Goal: Task Accomplishment & Management: Manage account settings

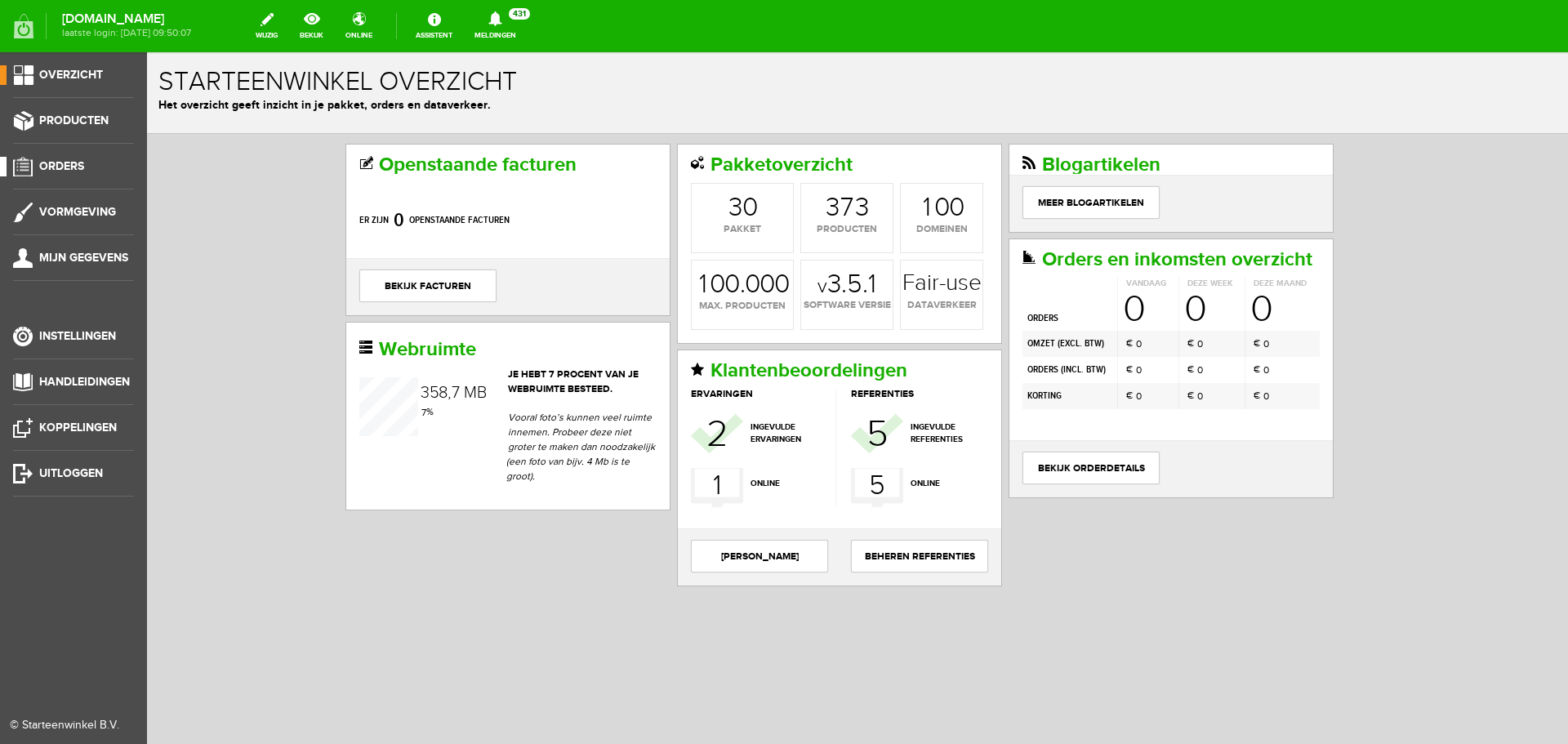
click at [70, 163] on span "Orders" at bounding box center [61, 166] width 45 height 14
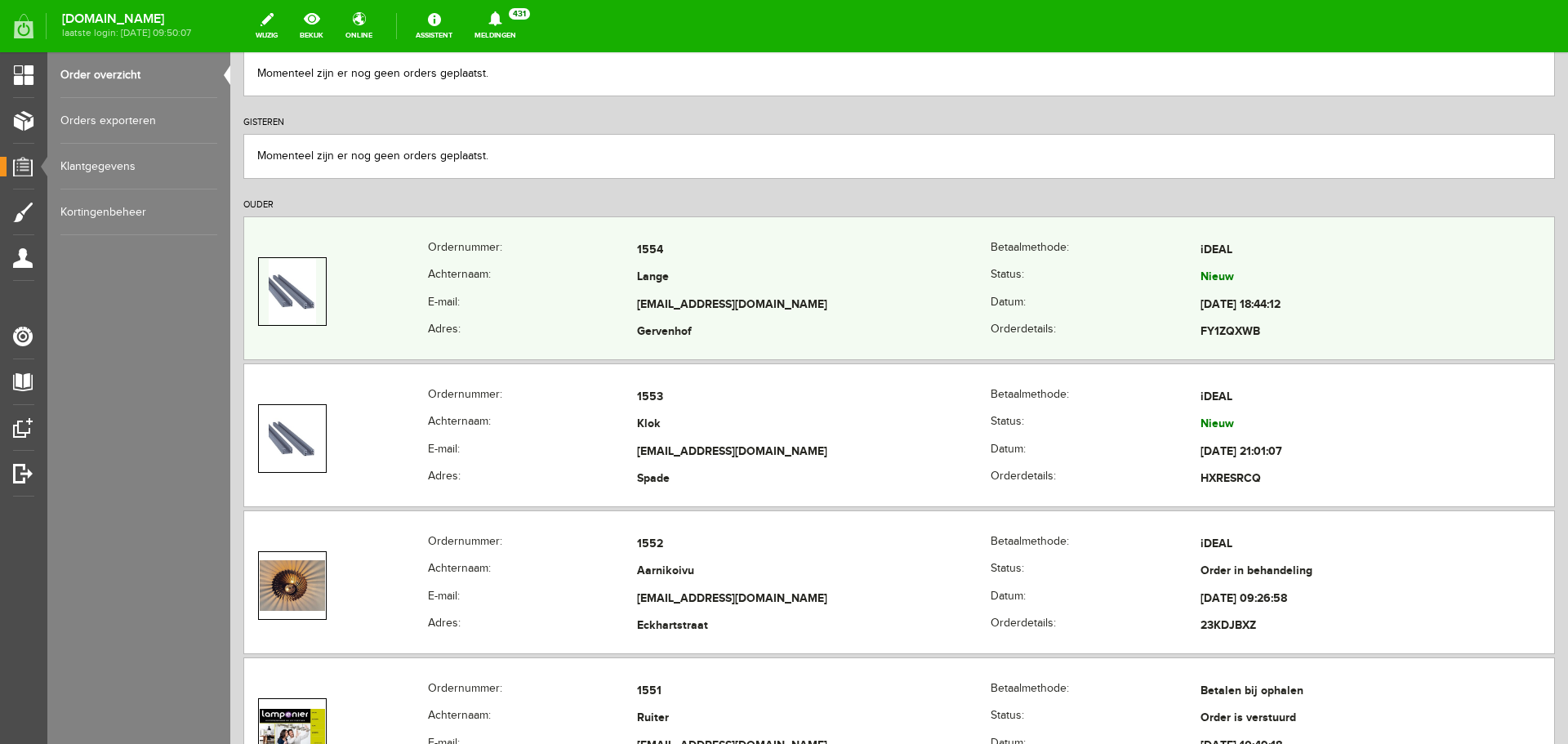
scroll to position [245, 0]
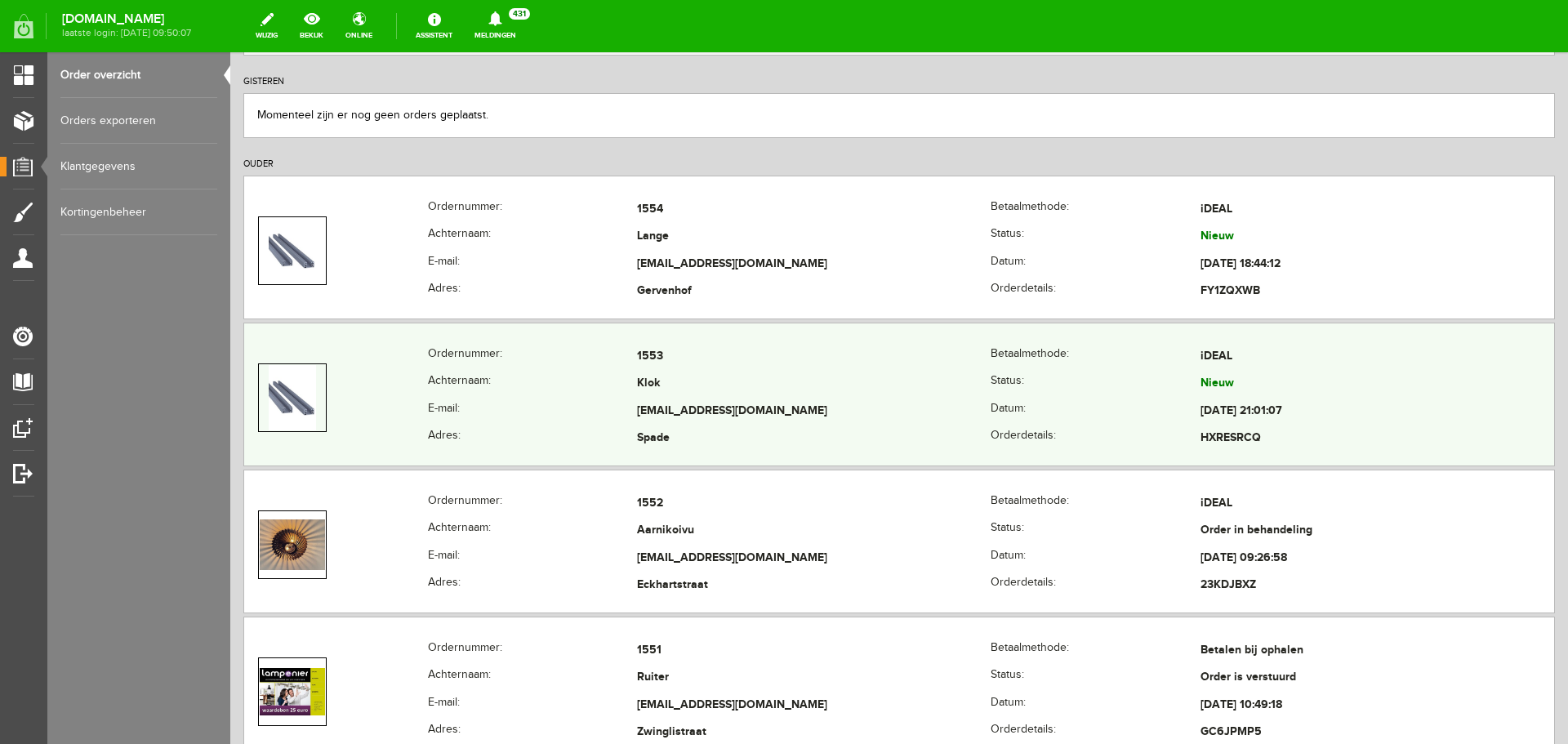
click at [289, 383] on img at bounding box center [293, 398] width 47 height 65
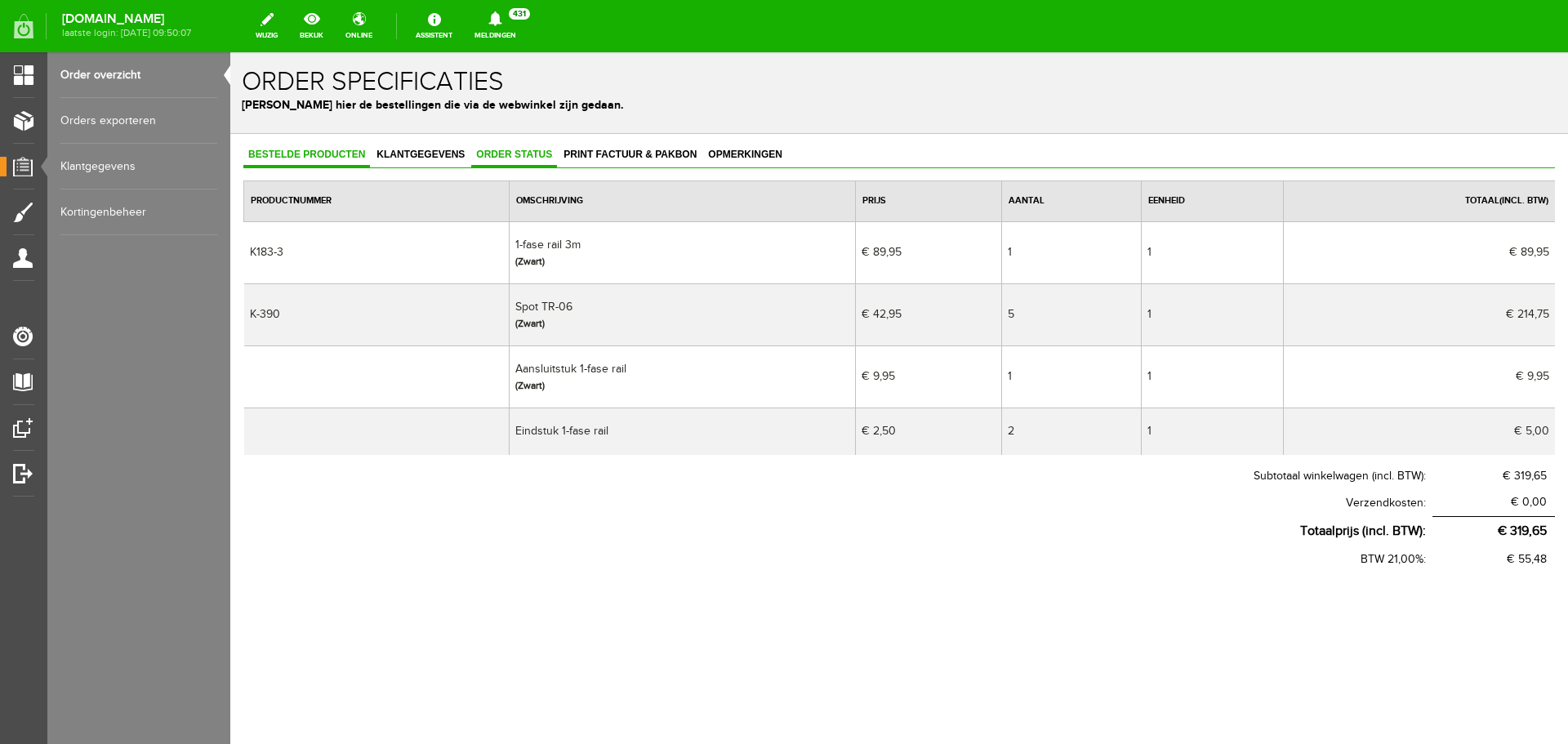
click at [508, 156] on span "Order status" at bounding box center [514, 154] width 86 height 11
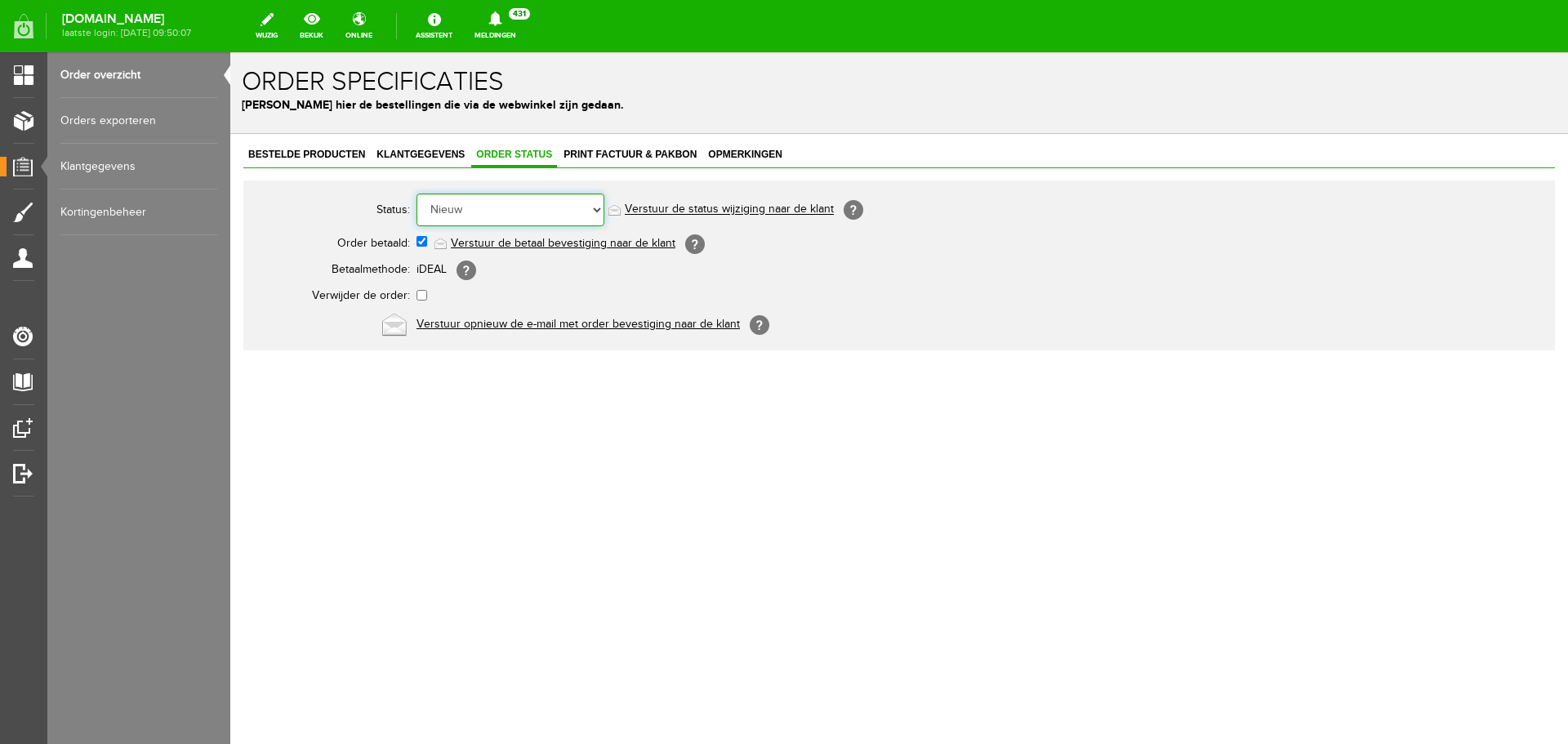
click at [601, 205] on select "Order niet afgerond Nieuw Order in behandeling Wacht op leverancier Wacht op be…" at bounding box center [510, 209] width 187 height 33
select select "6"
click at [417, 193] on select "Order niet afgerond Nieuw Order in behandeling Wacht op leverancier Wacht op be…" at bounding box center [510, 209] width 187 height 33
click at [98, 74] on link "Order overzicht" at bounding box center [139, 75] width 157 height 45
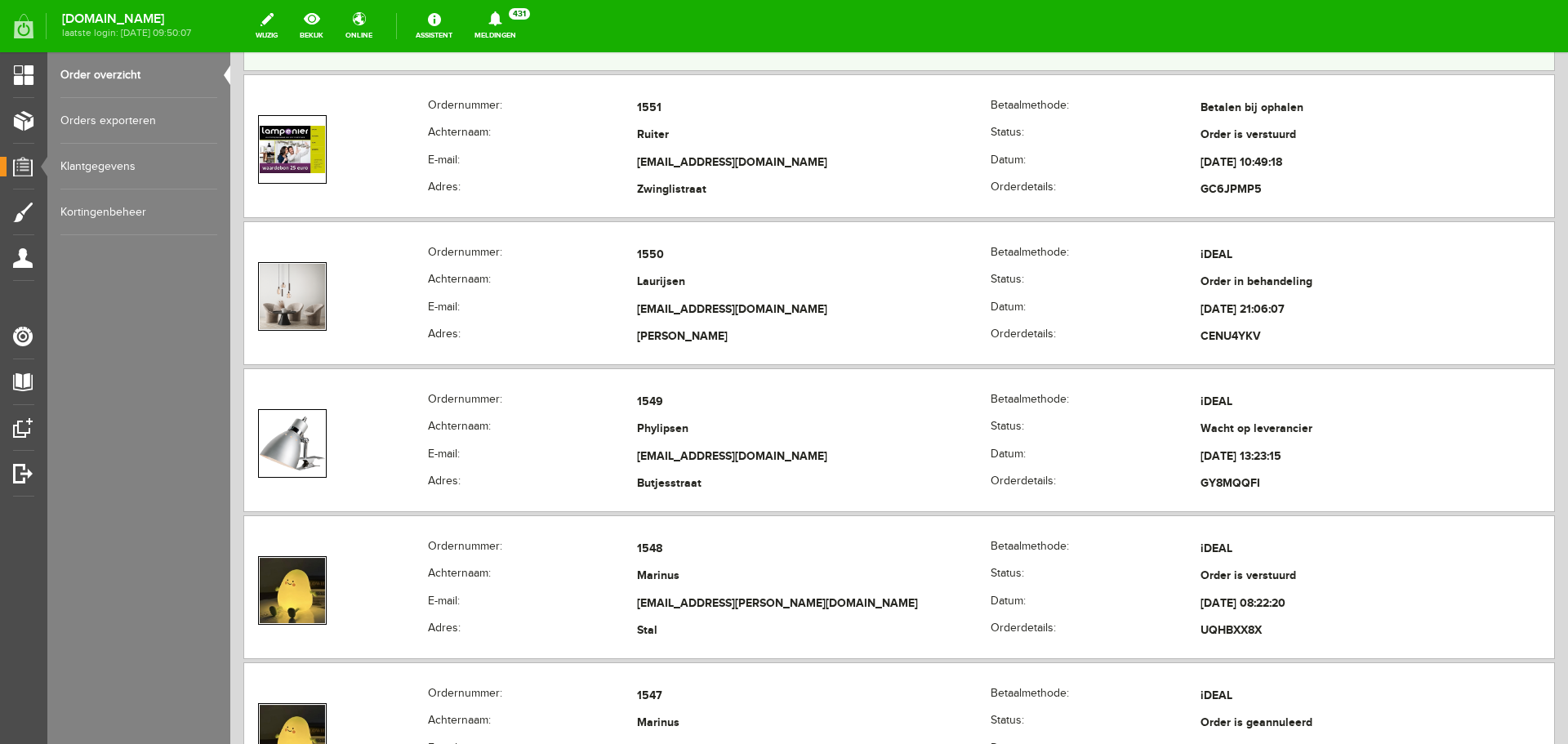
scroll to position [817, 0]
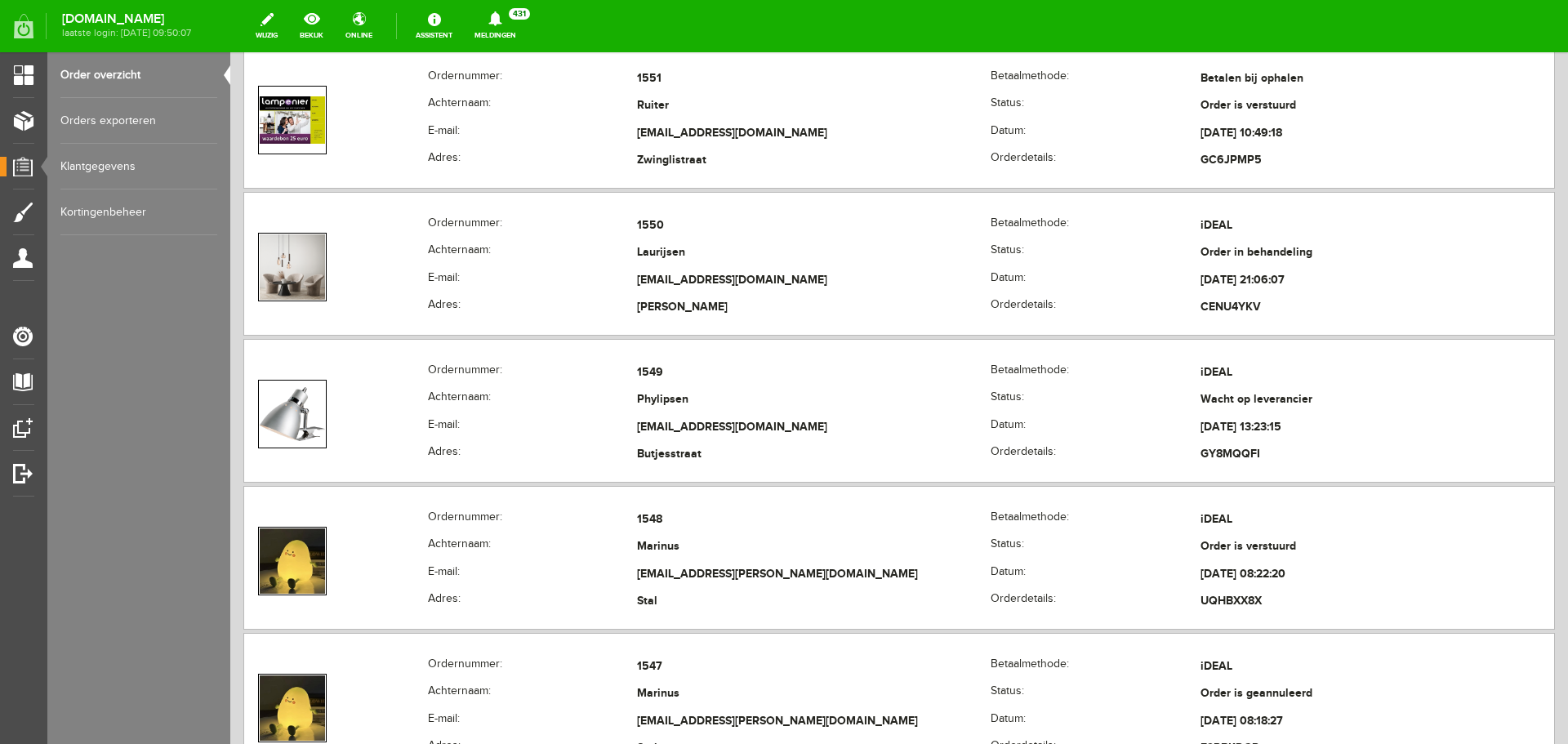
click at [737, 390] on td "Phylipsen" at bounding box center [814, 400] width 354 height 27
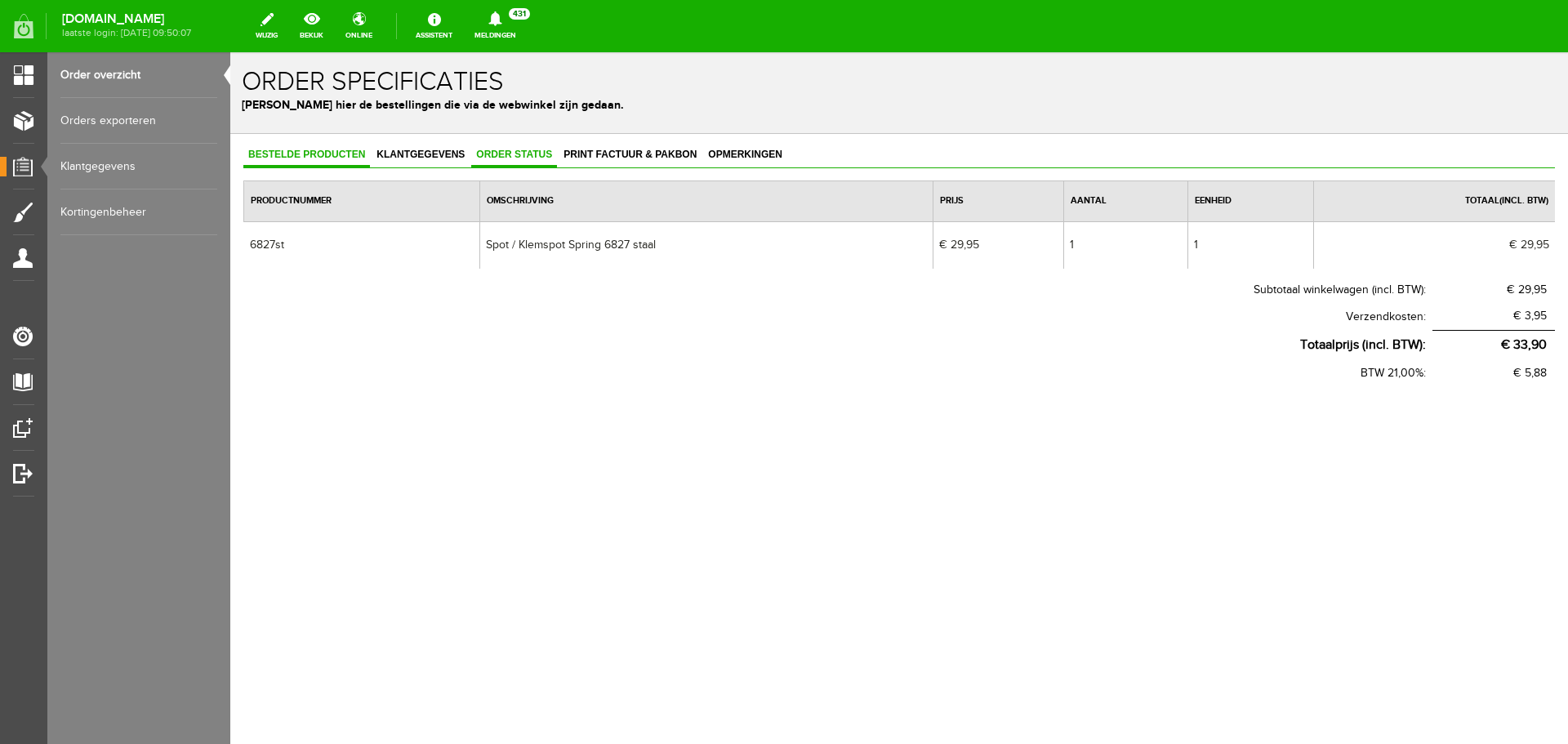
click at [531, 153] on span "Order status" at bounding box center [514, 154] width 86 height 11
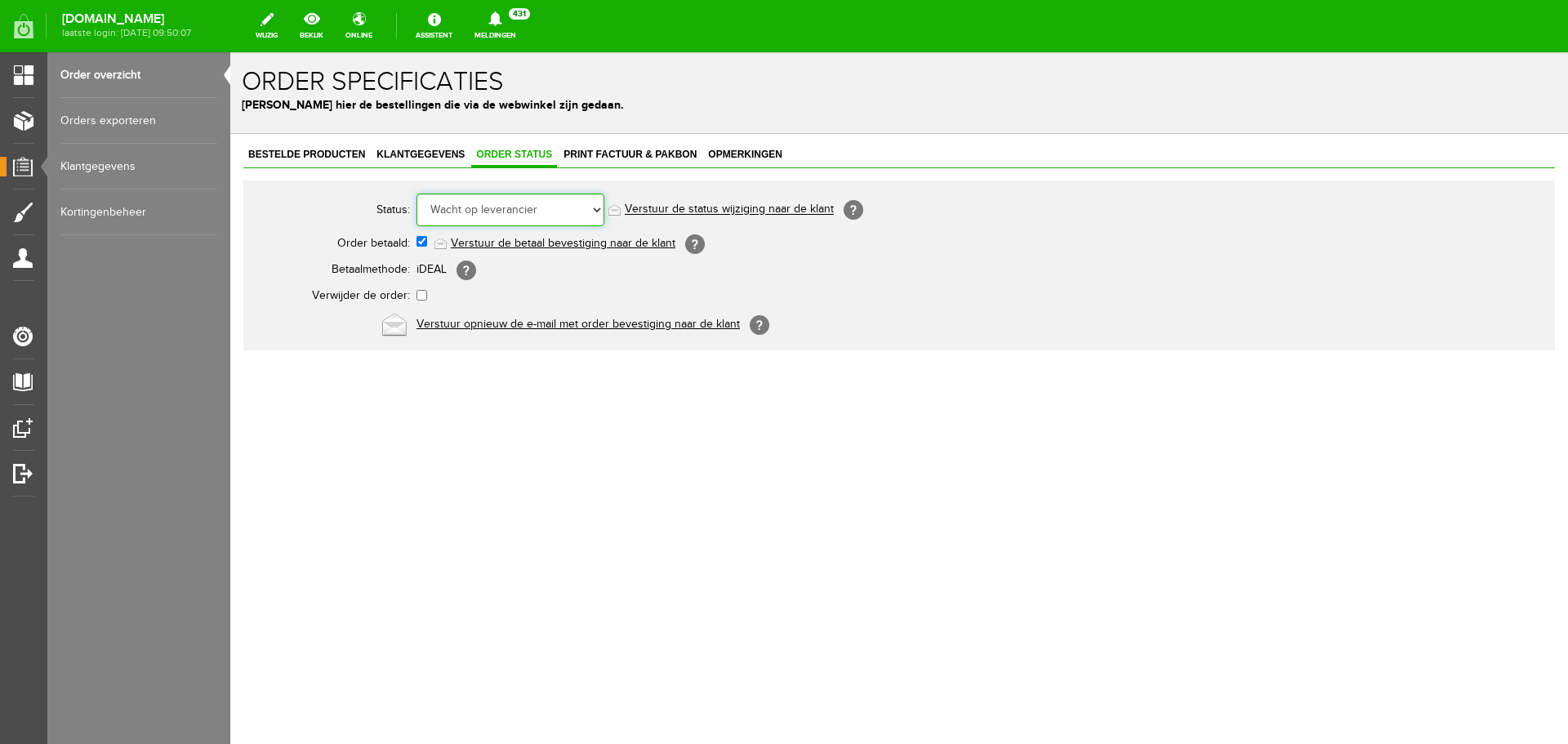
click at [598, 205] on select "Order niet afgerond Nieuw Order in behandeling Wacht op leverancier Wacht op be…" at bounding box center [510, 209] width 187 height 33
select select "6"
click at [417, 193] on select "Order niet afgerond Nieuw Order in behandeling Wacht op leverancier Wacht op be…" at bounding box center [510, 209] width 187 height 33
click at [113, 72] on link "Order overzicht" at bounding box center [139, 75] width 157 height 45
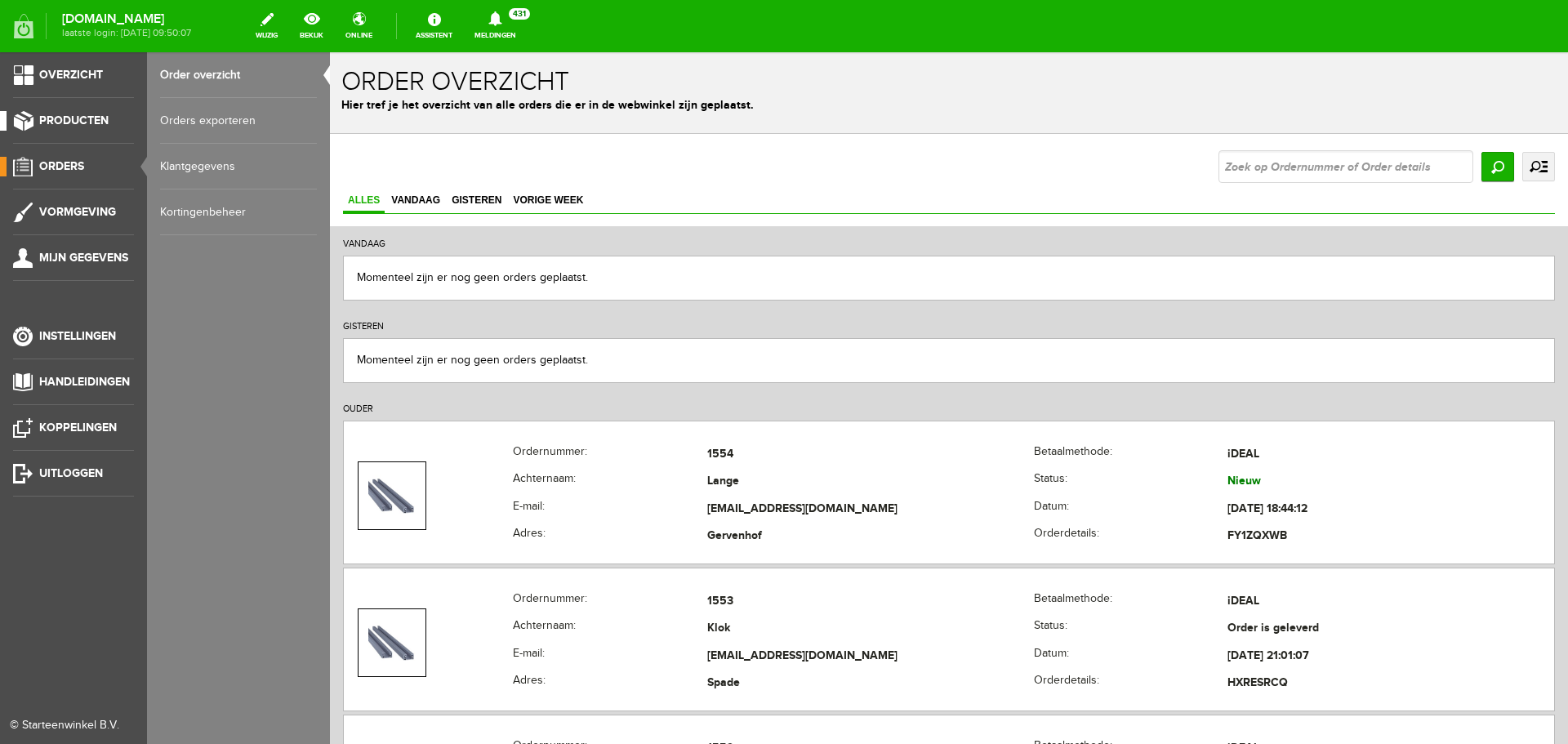
click at [80, 119] on span "Producten" at bounding box center [73, 120] width 69 height 14
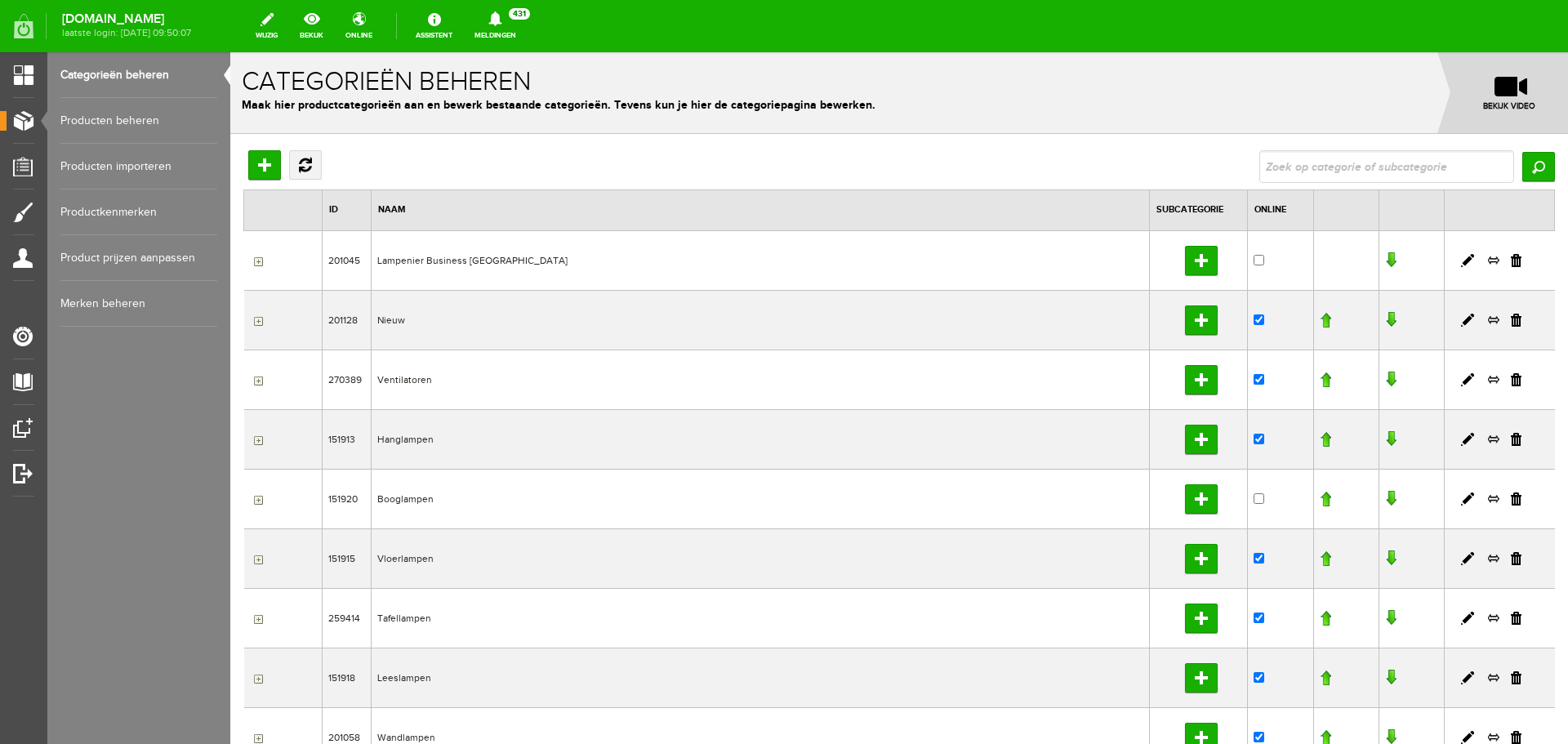
click at [123, 110] on link "Producten beheren" at bounding box center [139, 121] width 157 height 45
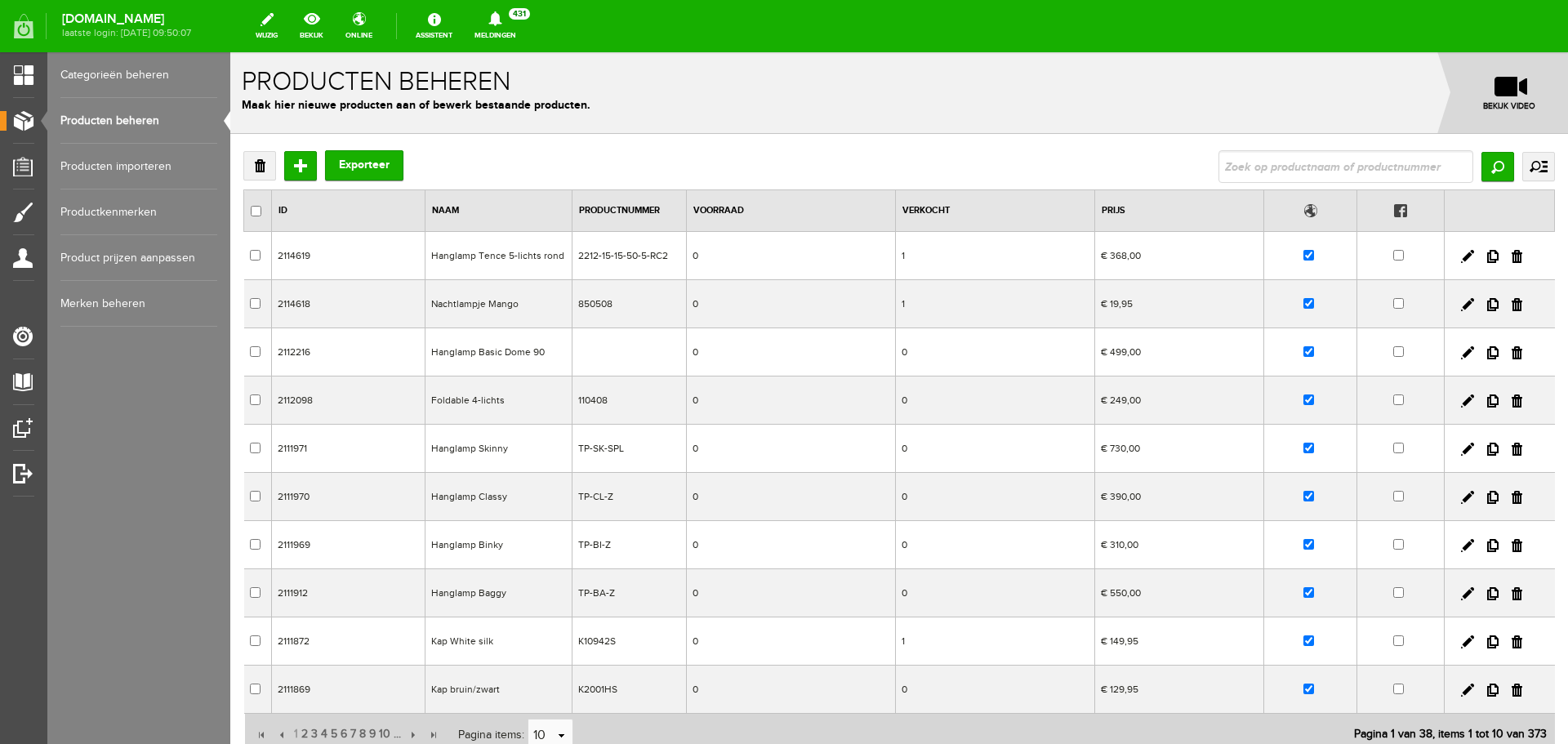
click at [1223, 165] on input "text" at bounding box center [1345, 167] width 255 height 33
type input "t"
type input "1833"
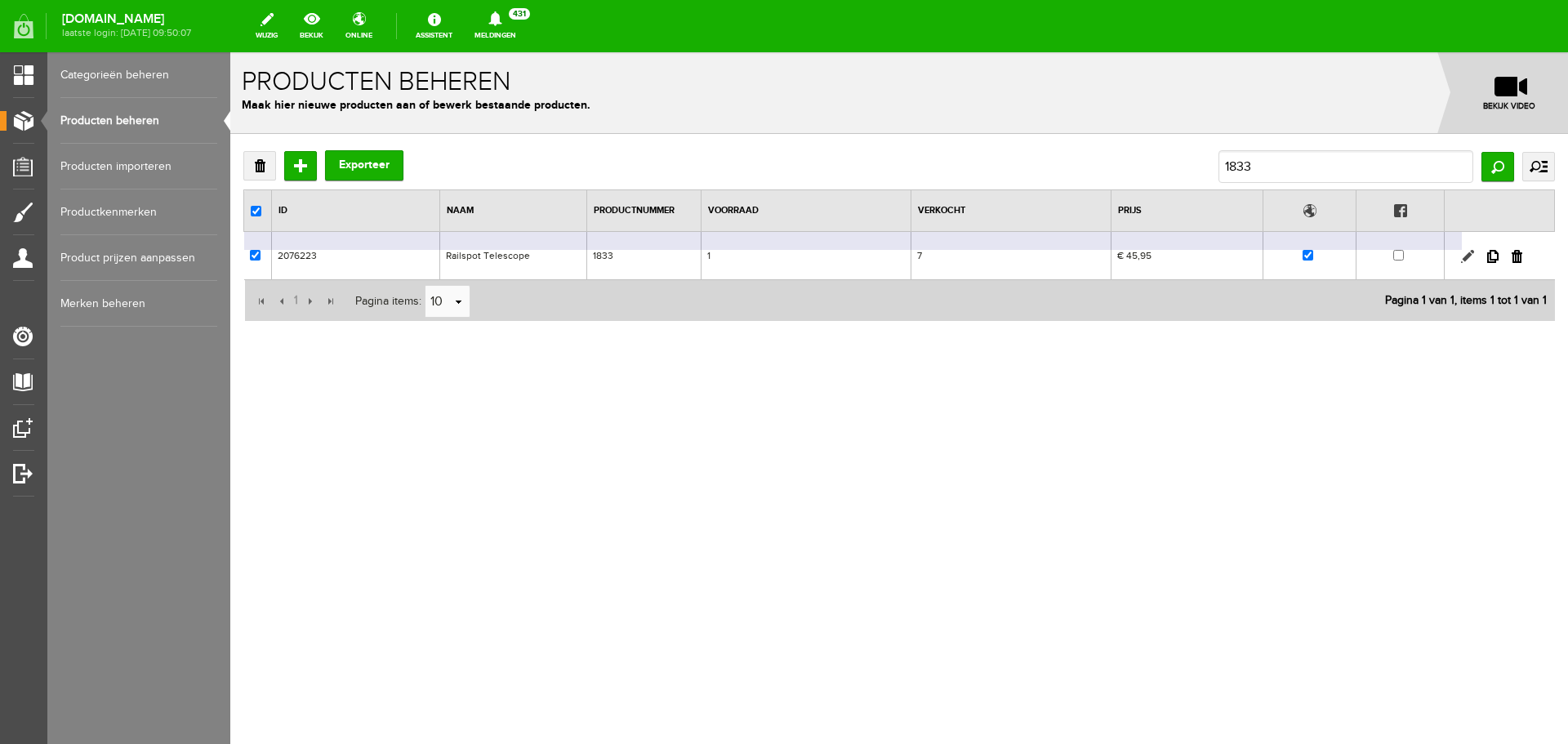
click at [1467, 254] on link at bounding box center [1468, 257] width 13 height 13
checkbox input "true"
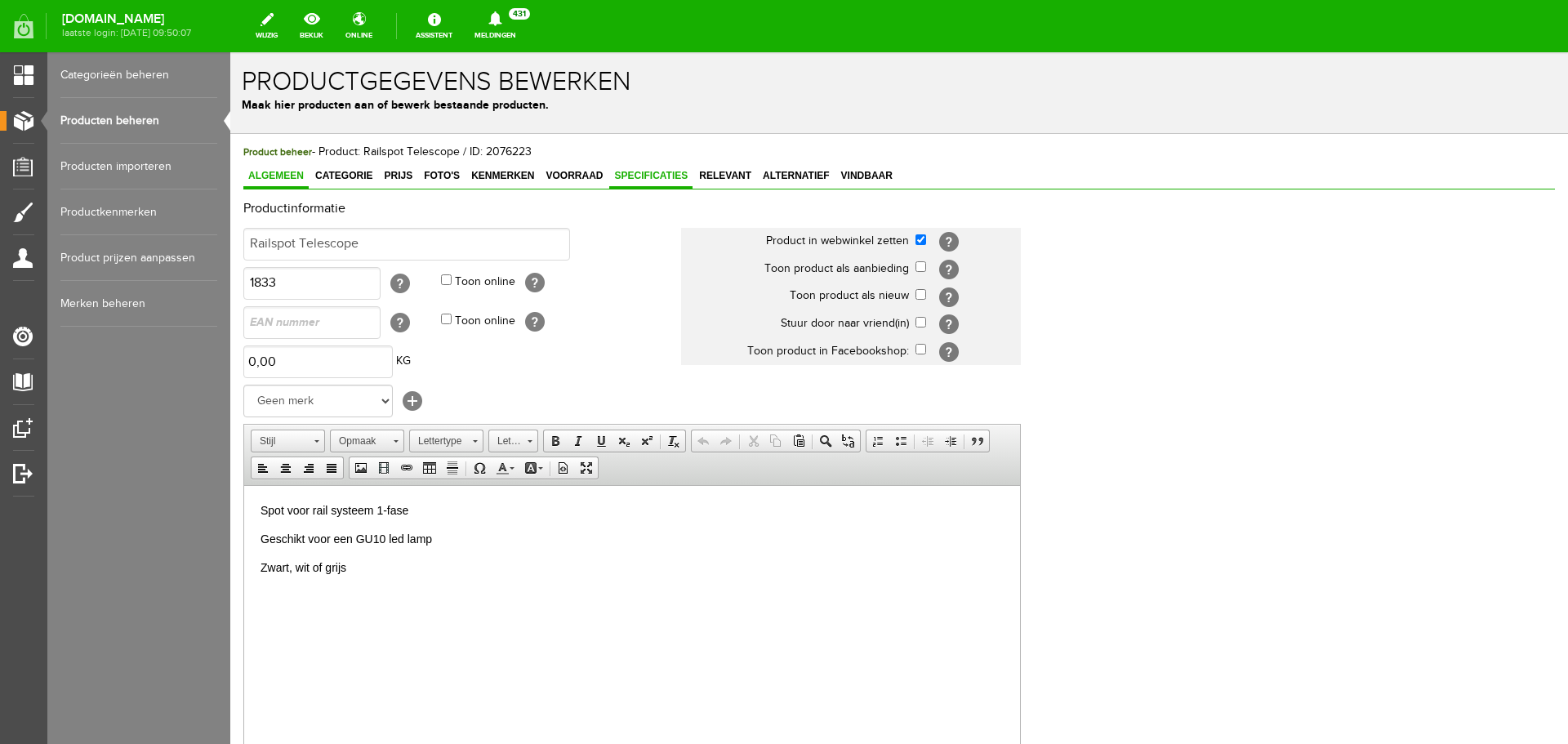
click at [652, 176] on span "Specificaties" at bounding box center [651, 175] width 83 height 11
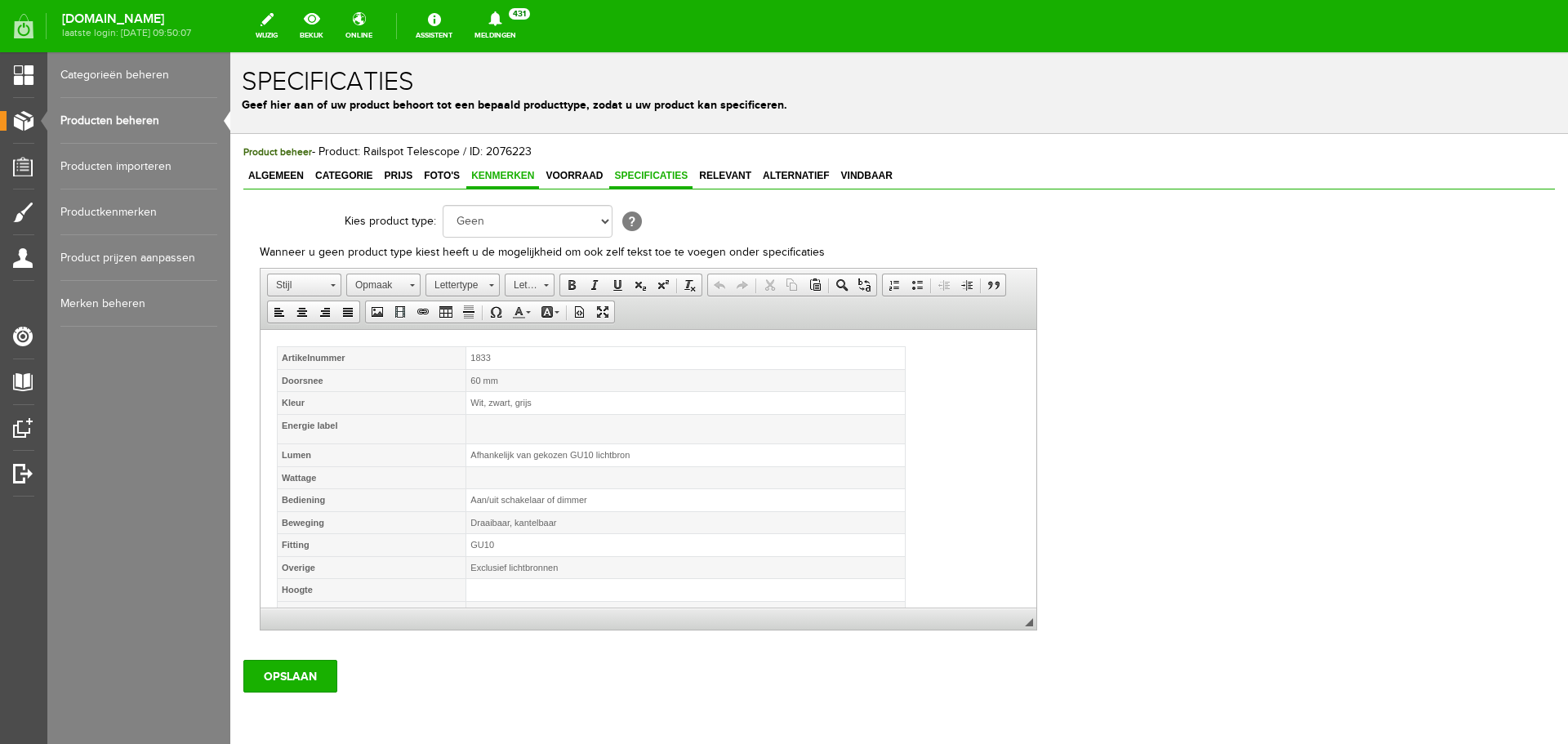
click at [502, 175] on span "Kenmerken" at bounding box center [503, 175] width 73 height 11
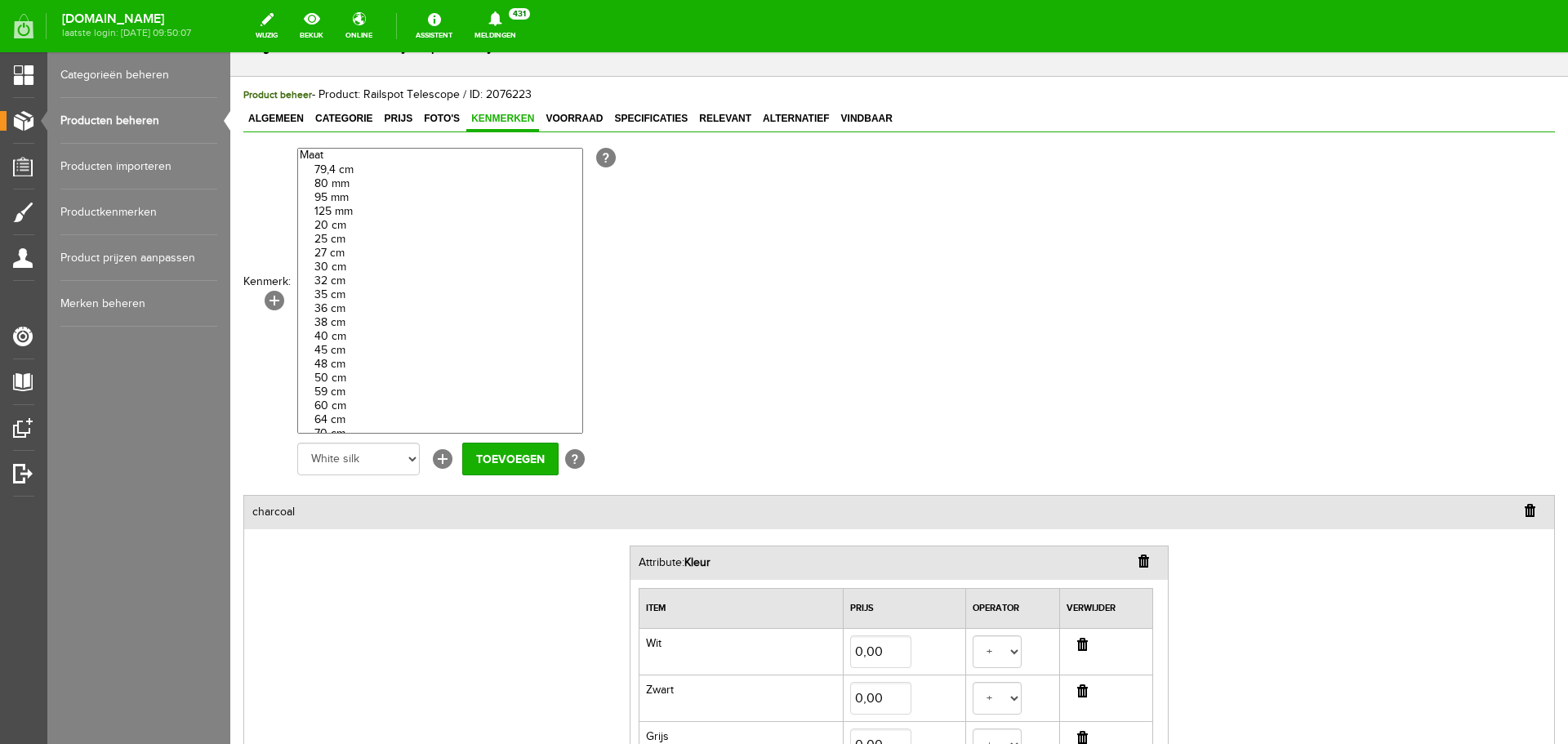
scroll to position [245, 0]
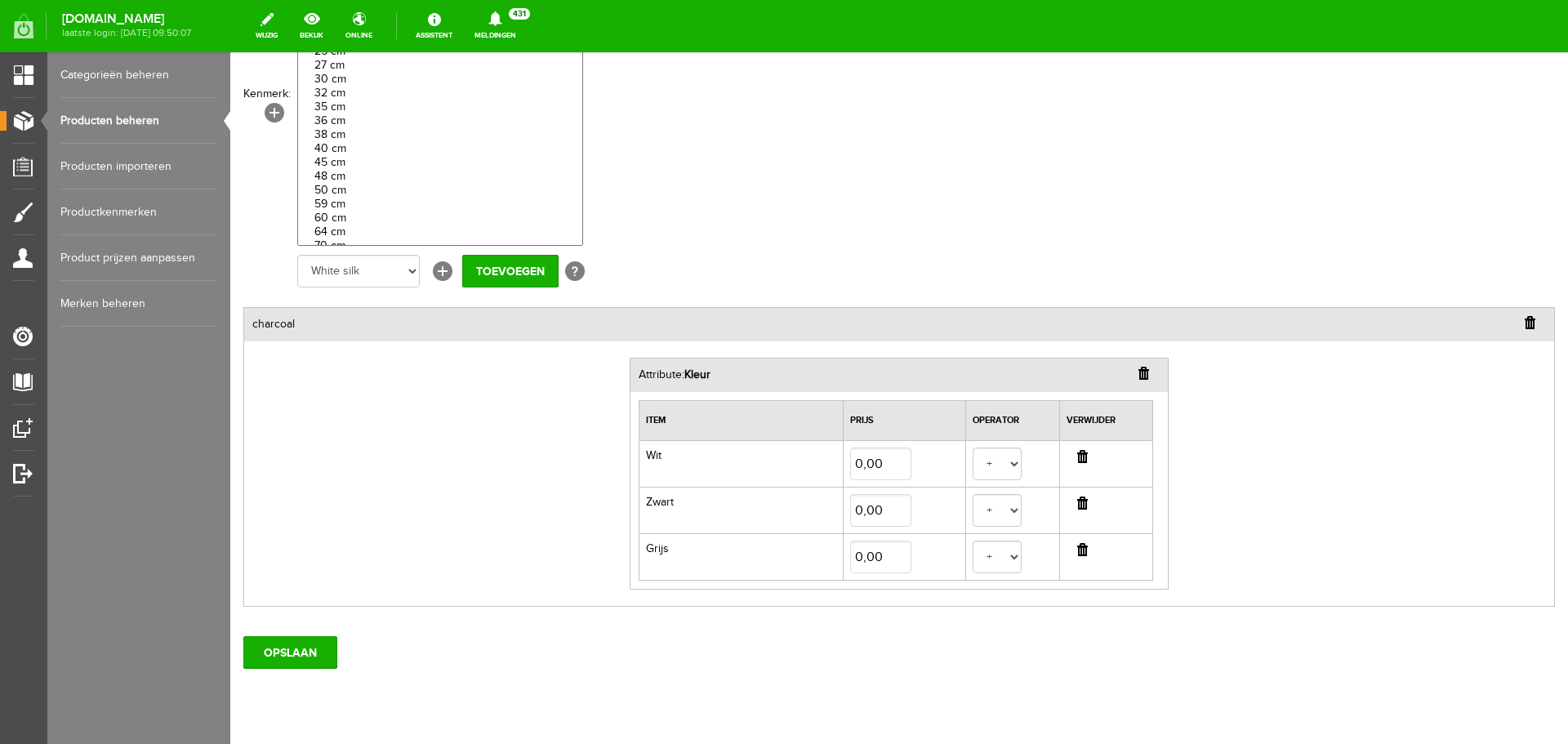
click at [1078, 550] on input "button" at bounding box center [1082, 550] width 10 height 13
select select
click at [305, 605] on input "OPSLAAN" at bounding box center [290, 607] width 94 height 33
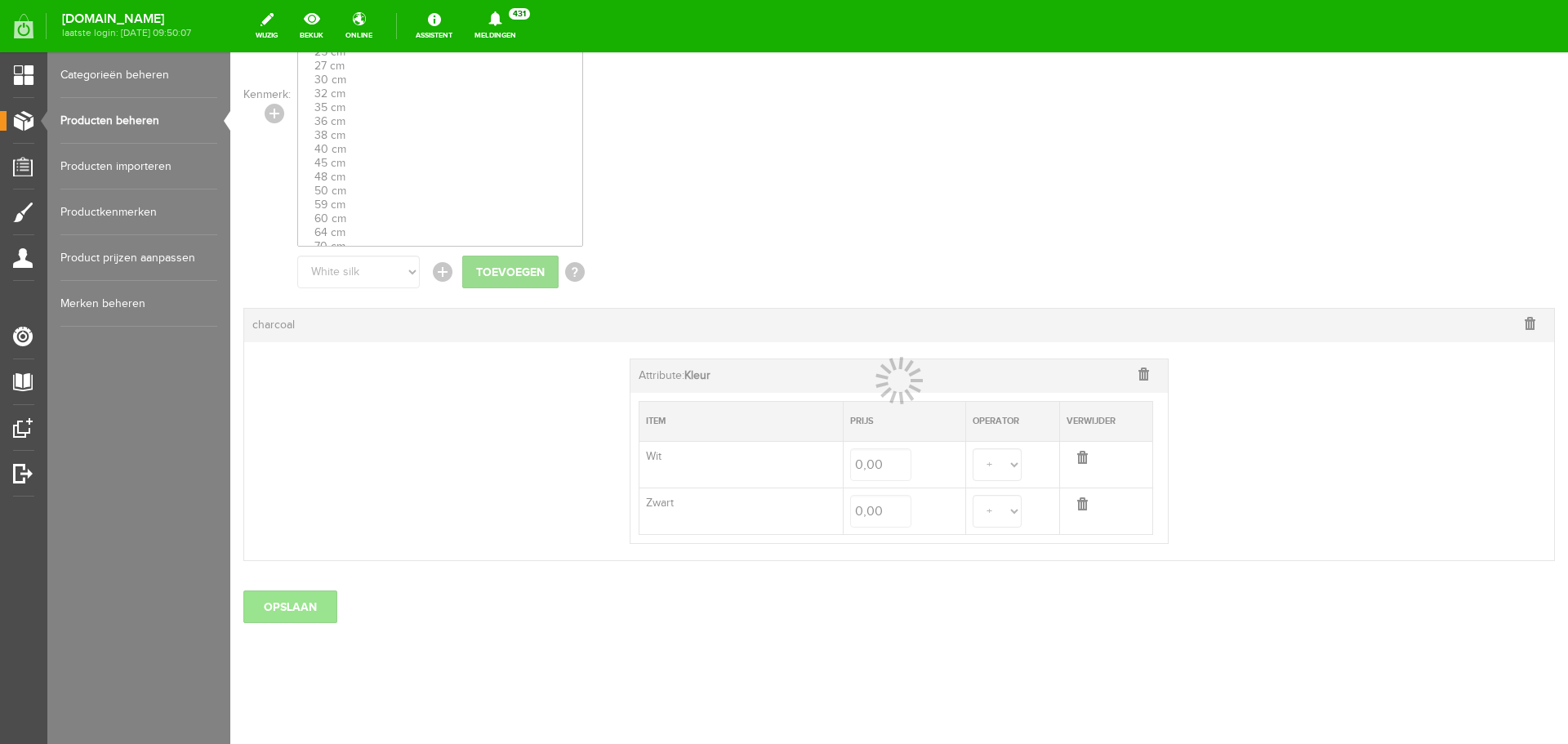
select select
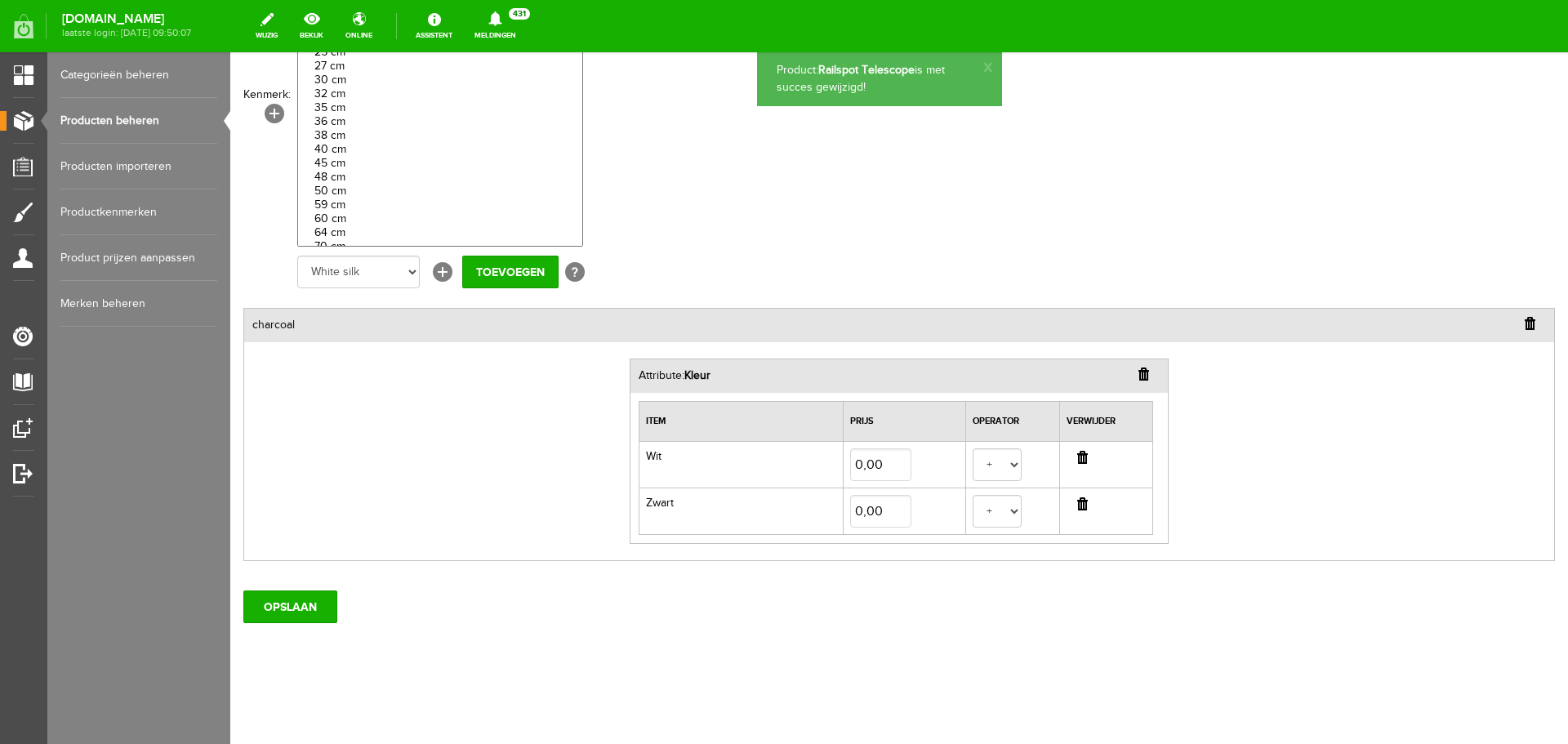
scroll to position [0, 0]
